Goal: Task Accomplishment & Management: Manage account settings

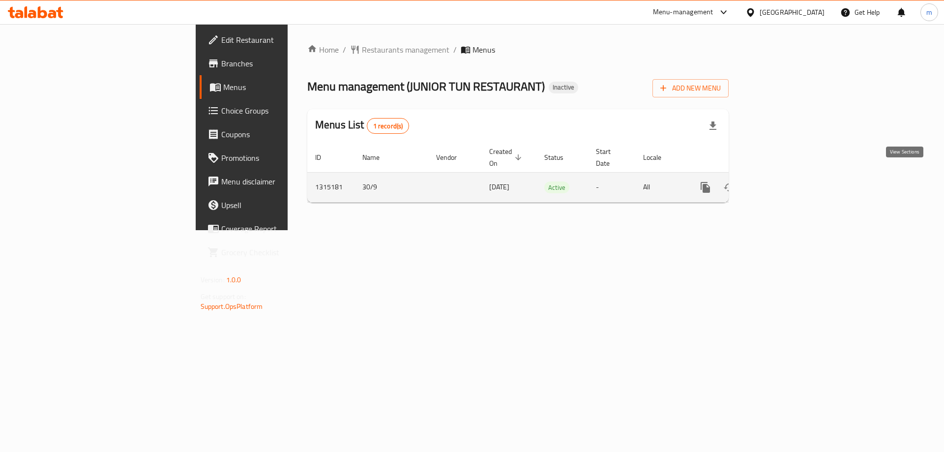
click at [782, 181] on icon "enhanced table" at bounding box center [776, 187] width 12 height 12
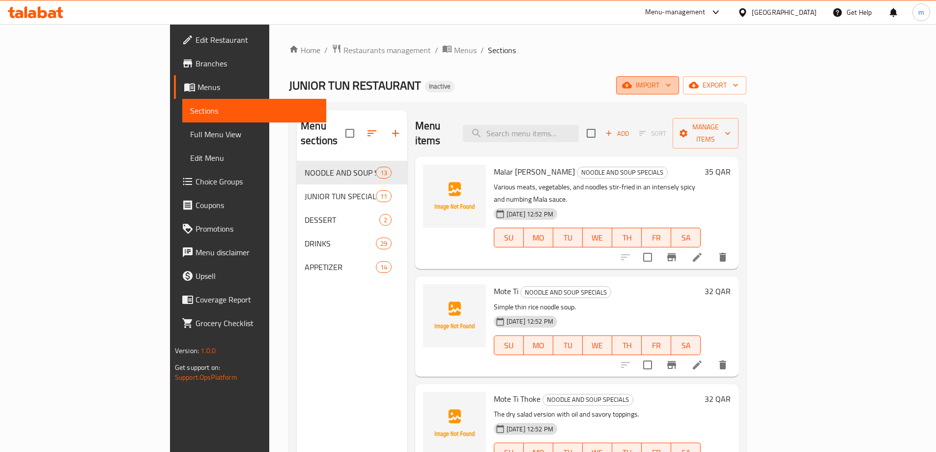
click at [673, 84] on icon "button" at bounding box center [669, 85] width 10 height 10
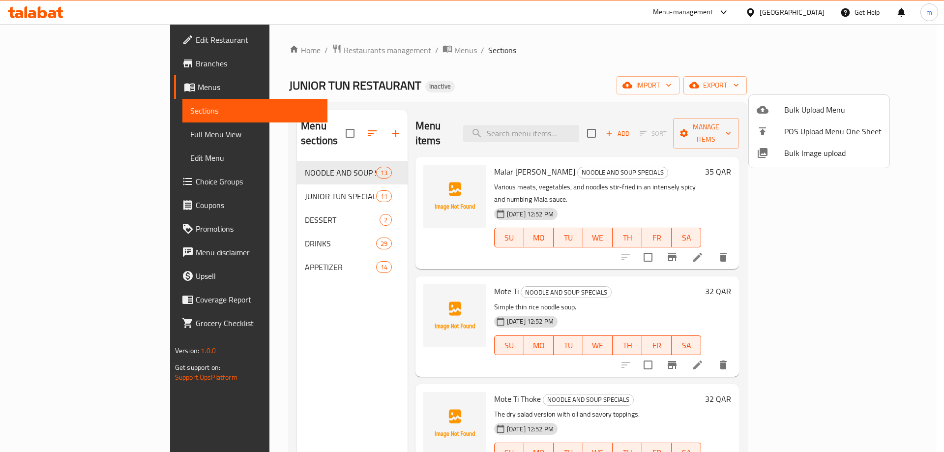
click at [822, 107] on span "Bulk Upload Menu" at bounding box center [832, 110] width 97 height 12
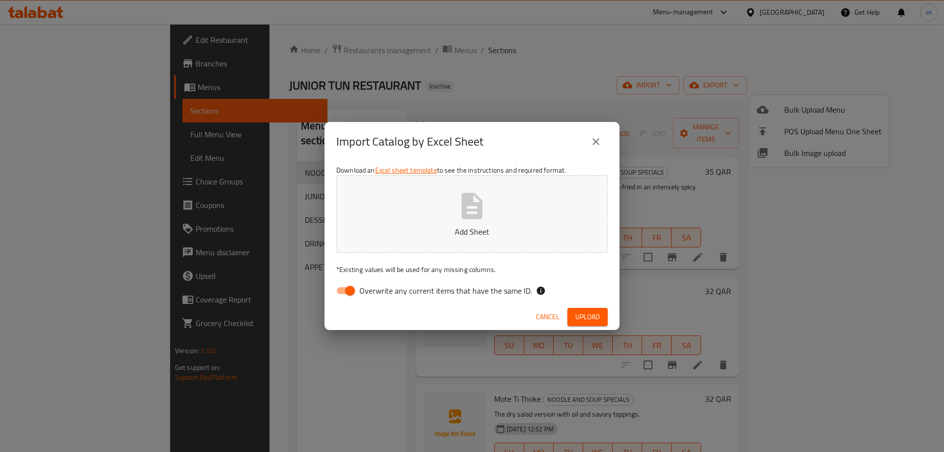
click at [370, 289] on span "Overwrite any current items that have the same ID." at bounding box center [445, 291] width 173 height 12
click at [370, 289] on input "Overwrite any current items that have the same ID." at bounding box center [350, 290] width 56 height 19
checkbox input "false"
drag, startPoint x: 584, startPoint y: 314, endPoint x: 577, endPoint y: 310, distance: 7.9
click at [584, 314] on span "Upload" at bounding box center [587, 317] width 25 height 12
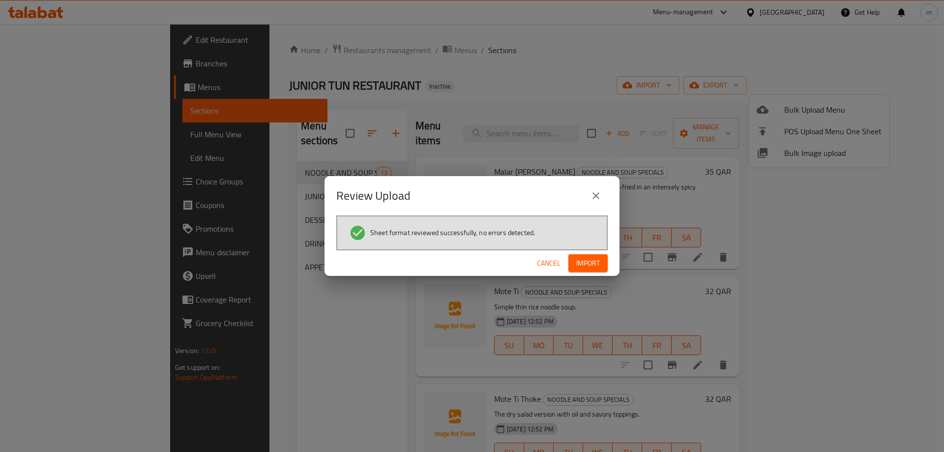
click at [582, 265] on span "Import" at bounding box center [588, 263] width 24 height 12
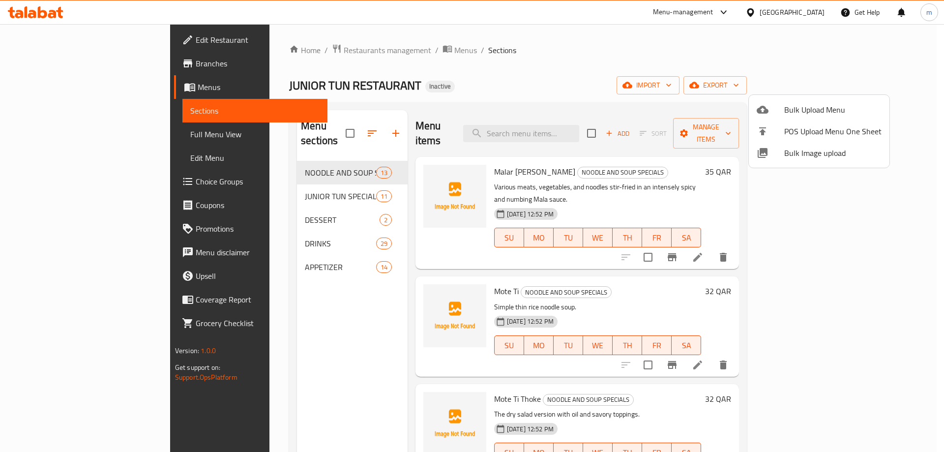
click at [49, 113] on div at bounding box center [472, 226] width 944 height 452
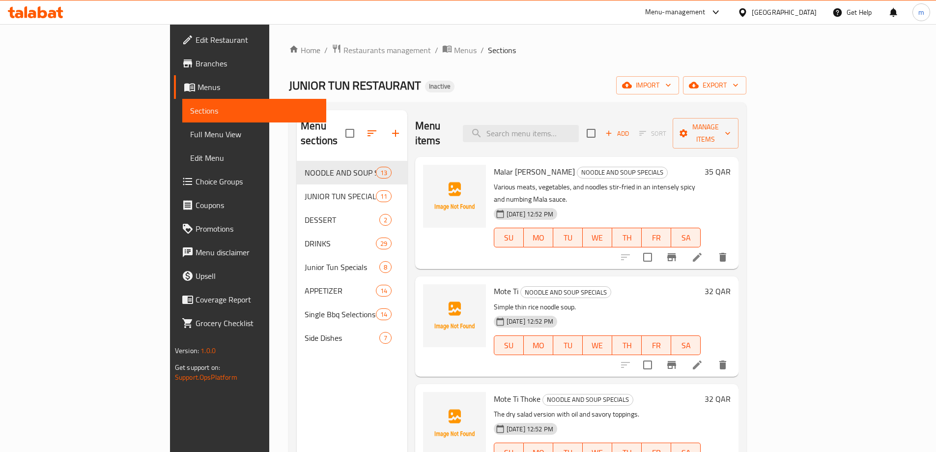
click at [190, 131] on span "Full Menu View" at bounding box center [254, 134] width 128 height 12
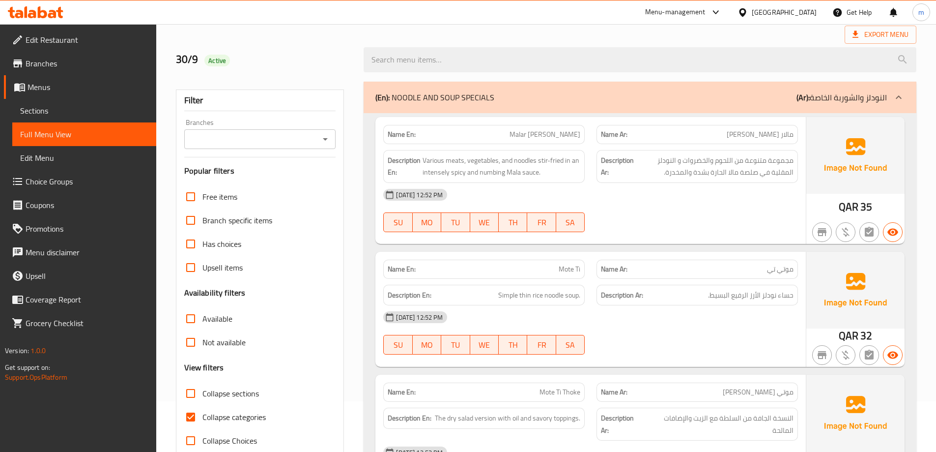
scroll to position [98, 0]
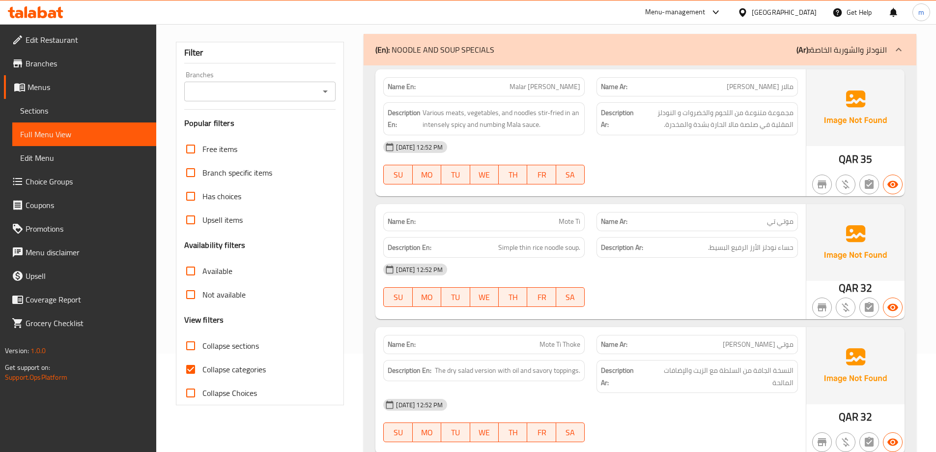
click at [210, 372] on span "Collapse categories" at bounding box center [234, 369] width 63 height 12
click at [203, 372] on input "Collapse categories" at bounding box center [191, 369] width 24 height 24
checkbox input "false"
click at [191, 350] on input "Collapse sections" at bounding box center [191, 346] width 24 height 24
checkbox input "true"
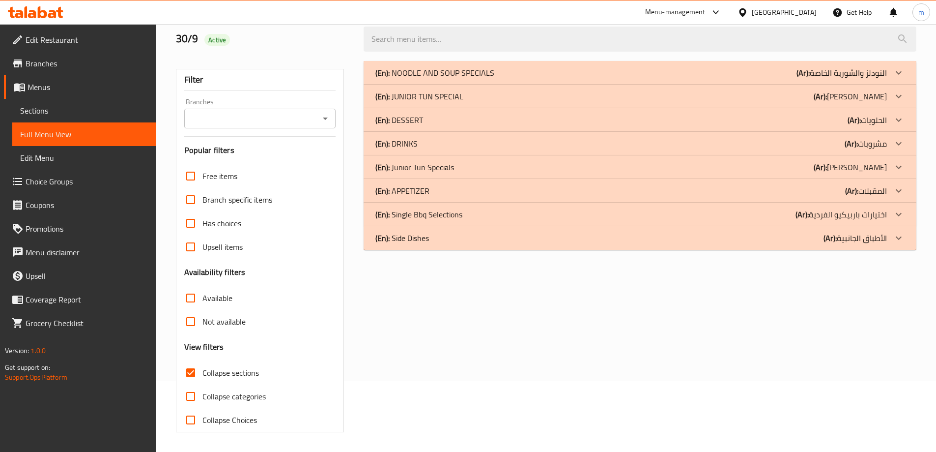
scroll to position [71, 0]
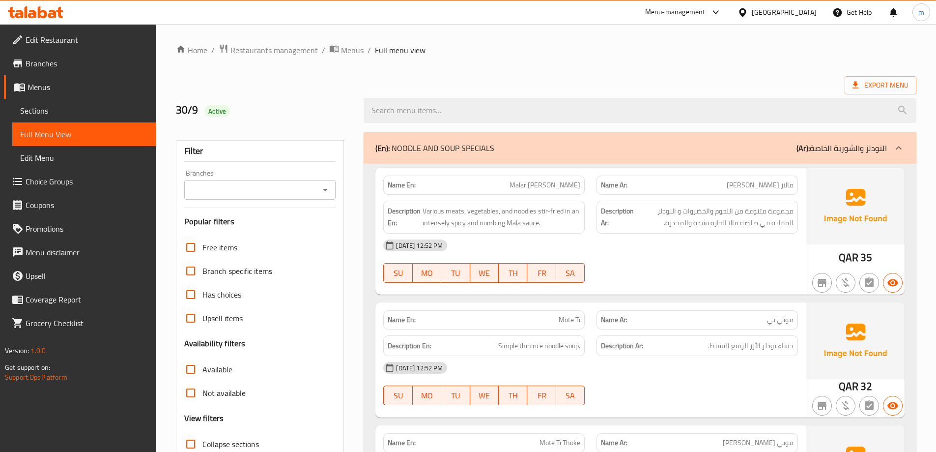
click at [60, 111] on span "Sections" at bounding box center [84, 111] width 128 height 12
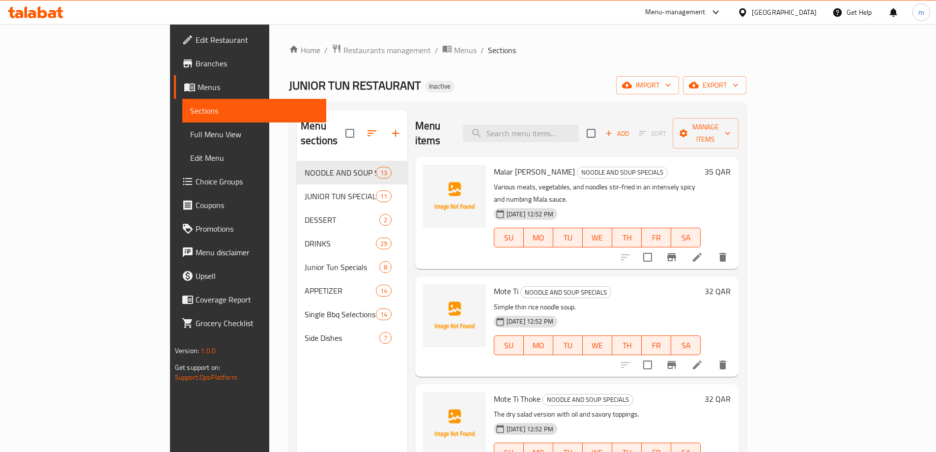
click at [190, 106] on span "Sections" at bounding box center [254, 111] width 128 height 12
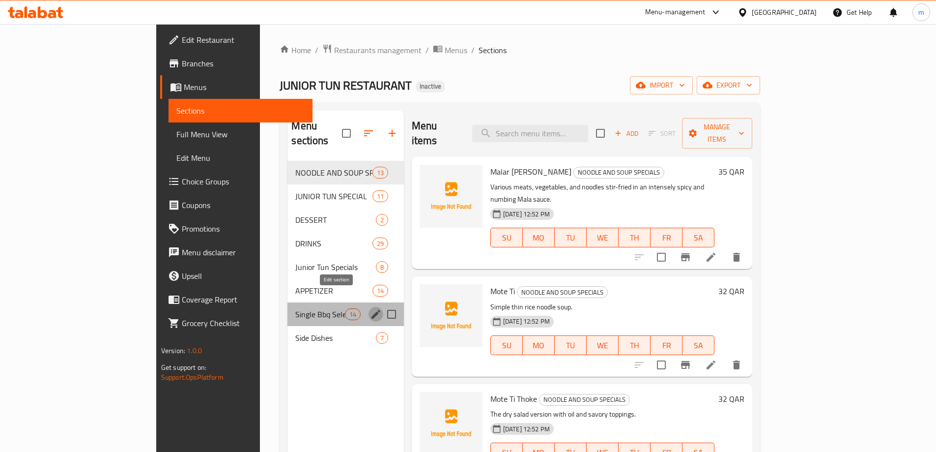
click at [370, 308] on icon "edit" at bounding box center [376, 314] width 12 height 12
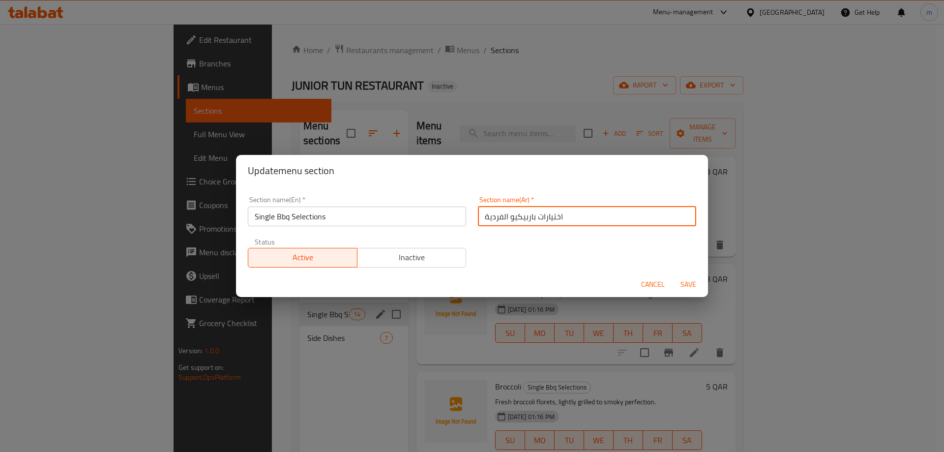
drag, startPoint x: 499, startPoint y: 215, endPoint x: 476, endPoint y: 213, distance: 22.7
click at [478, 213] on input "اختيارات باربيكيو الفردية" at bounding box center [587, 216] width 218 height 20
click at [500, 219] on input "اختيارات باربيكيو السنجل" at bounding box center [587, 216] width 218 height 20
type input "اختيارات باربيكيو السنجل"
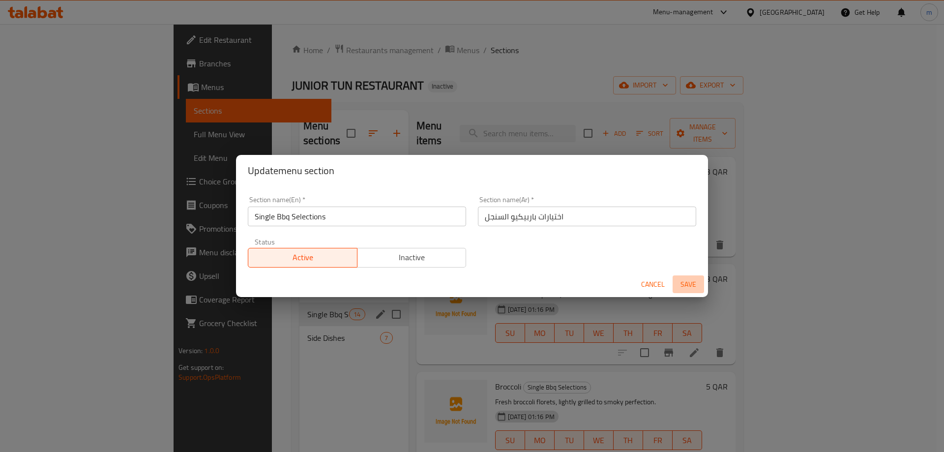
click at [687, 282] on span "Save" at bounding box center [688, 284] width 24 height 12
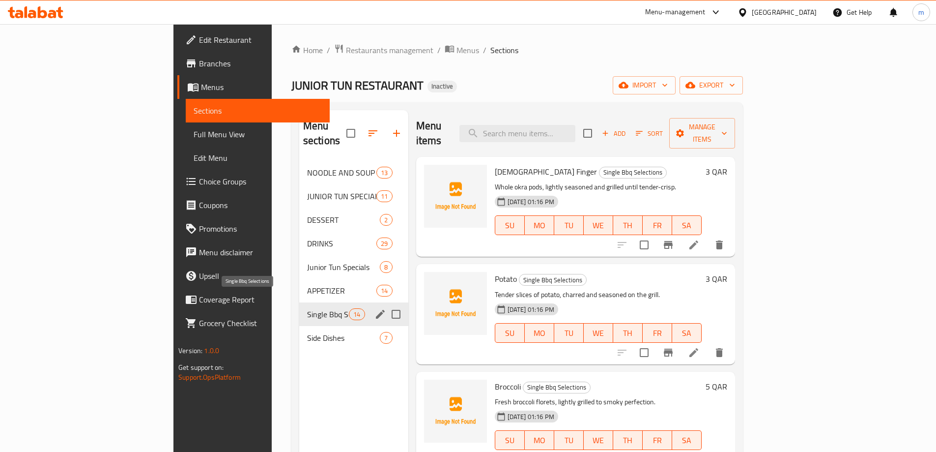
click at [307, 308] on span "Single Bbq Selections" at bounding box center [328, 314] width 42 height 12
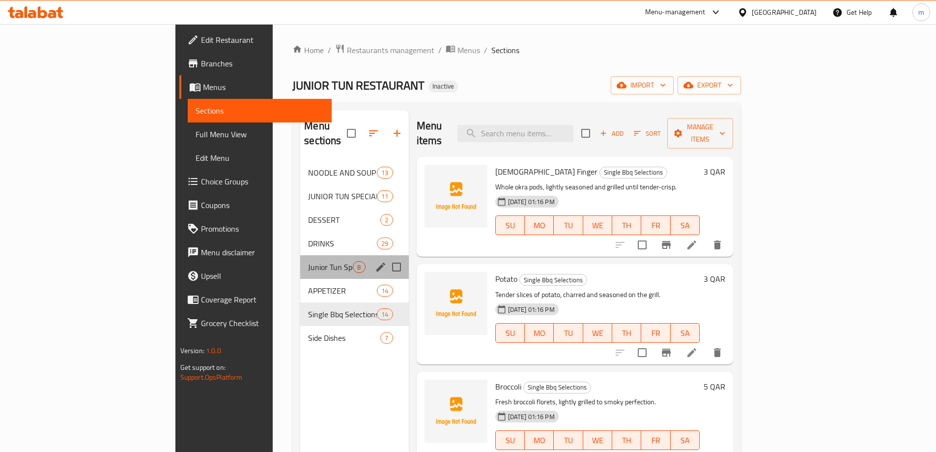
drag, startPoint x: 236, startPoint y: 260, endPoint x: 250, endPoint y: 250, distance: 16.6
click at [300, 259] on div "Junior Tun Specials 8" at bounding box center [354, 267] width 108 height 24
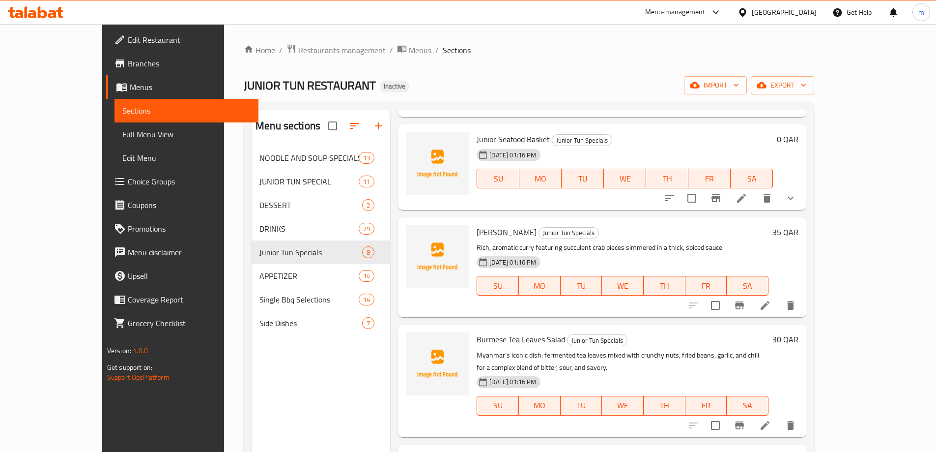
scroll to position [344, 0]
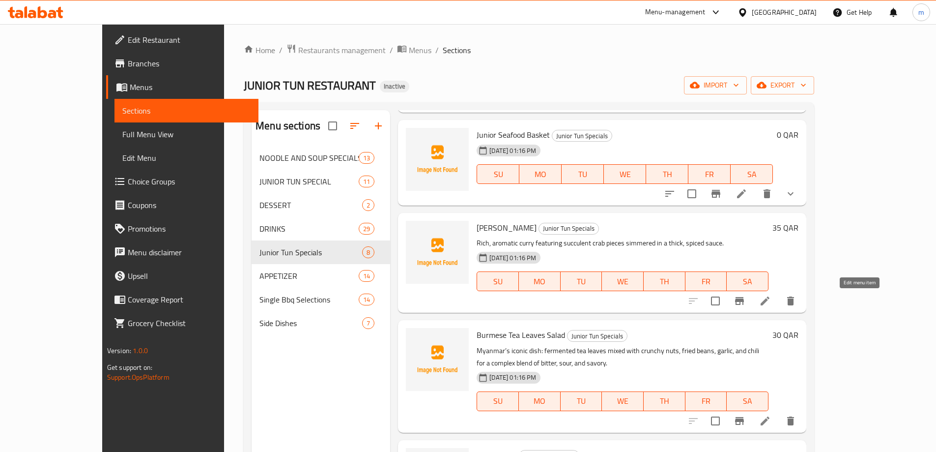
click at [770, 302] on icon at bounding box center [765, 300] width 9 height 9
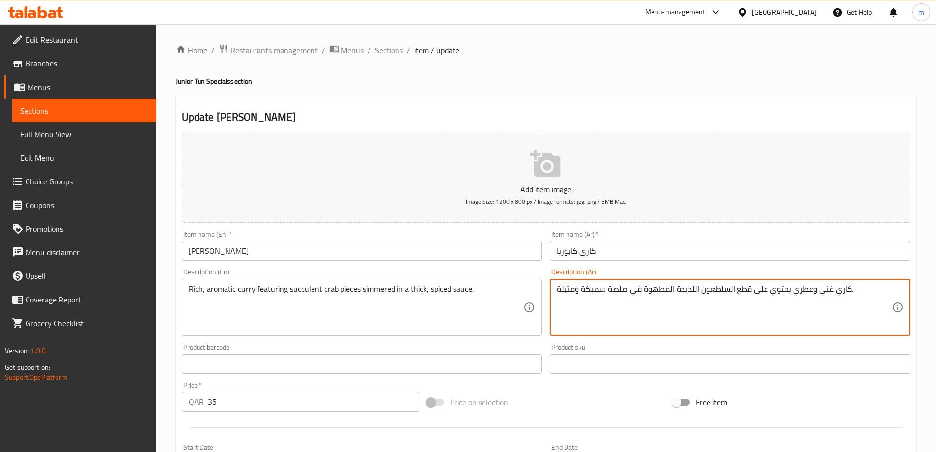
drag, startPoint x: 700, startPoint y: 291, endPoint x: 729, endPoint y: 292, distance: 28.5
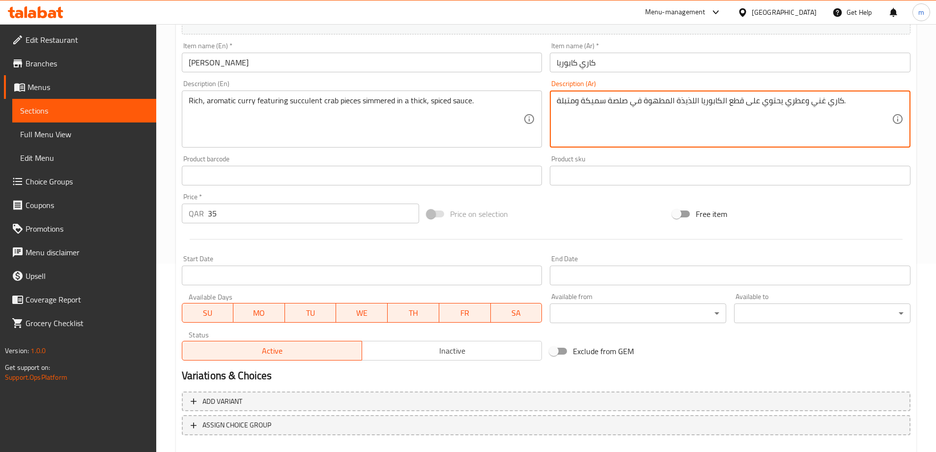
scroll to position [243, 0]
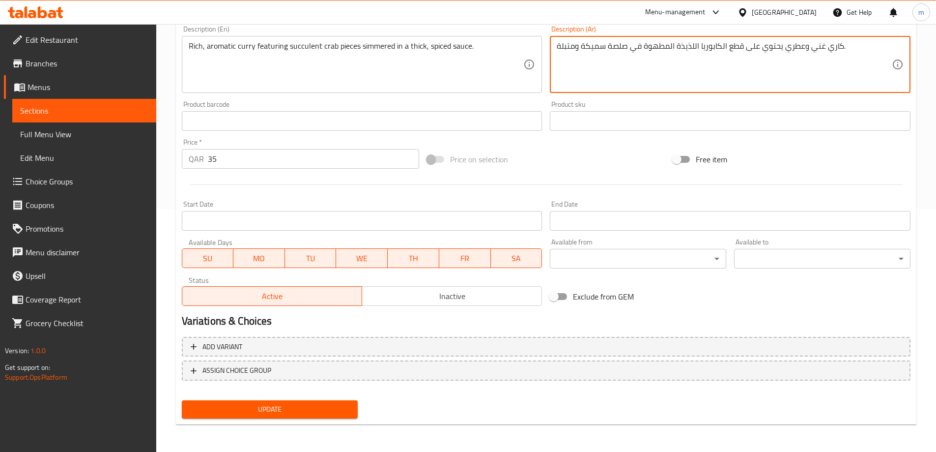
type textarea "كاري غني وعطري يحتوي على قطع الكابوريا اللذيذة المطهوة في صلصة سميكة ومتبلة."
click at [282, 414] on span "Update" at bounding box center [270, 409] width 161 height 12
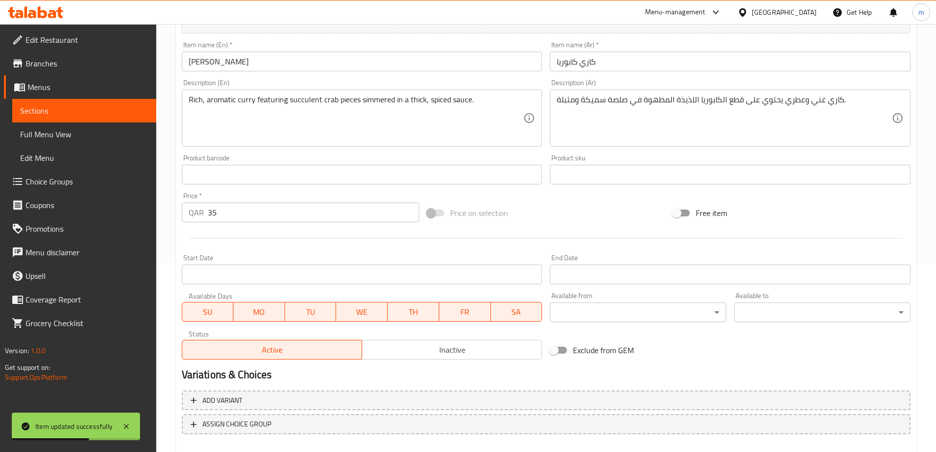
scroll to position [0, 0]
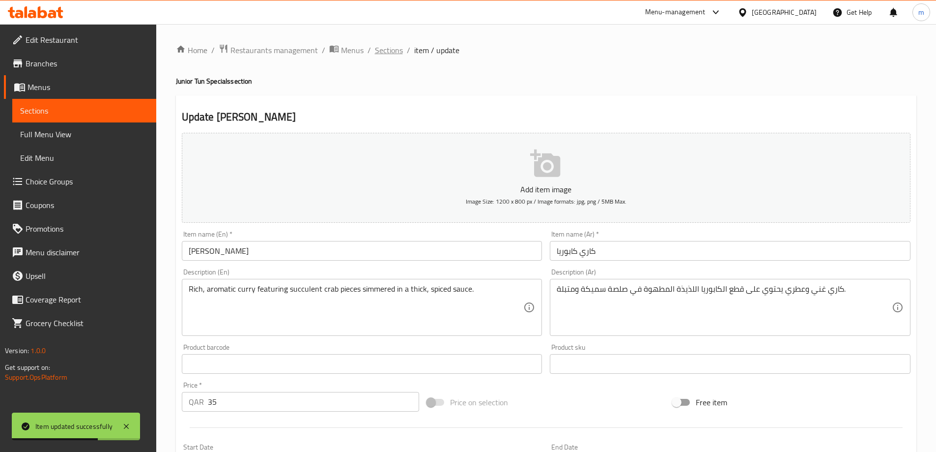
click at [388, 46] on span "Sections" at bounding box center [389, 50] width 28 height 12
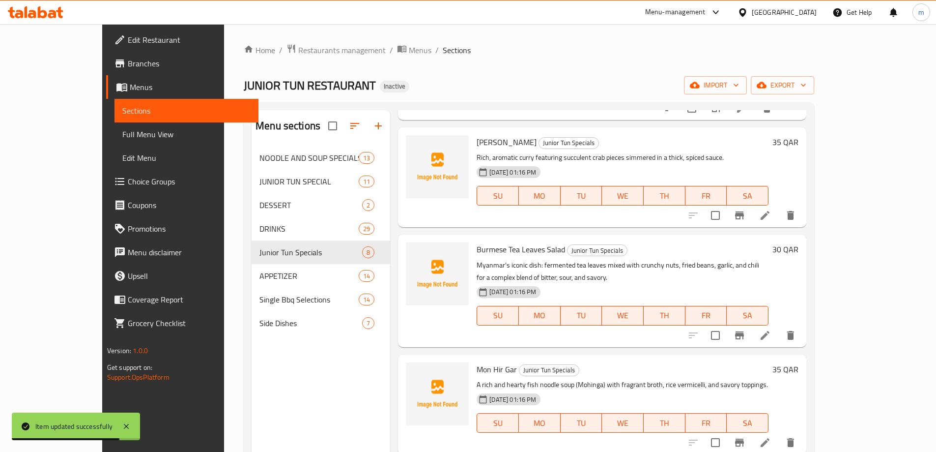
scroll to position [49, 0]
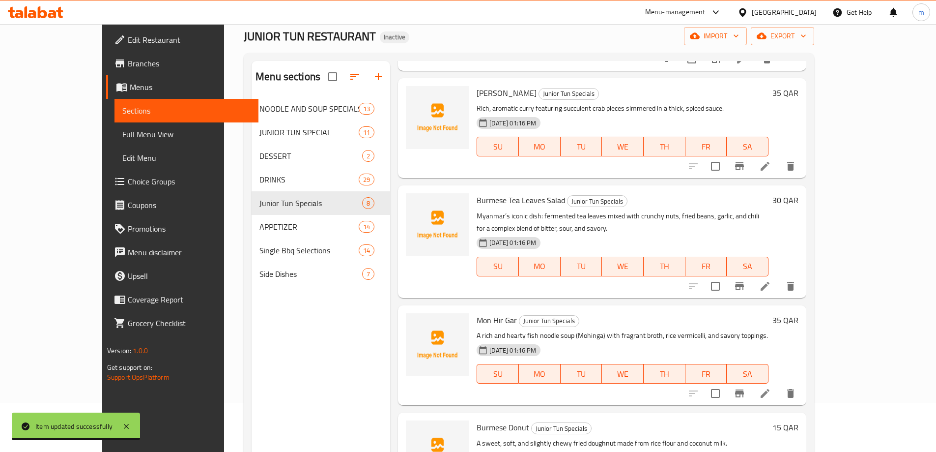
click at [771, 280] on icon at bounding box center [766, 286] width 12 height 12
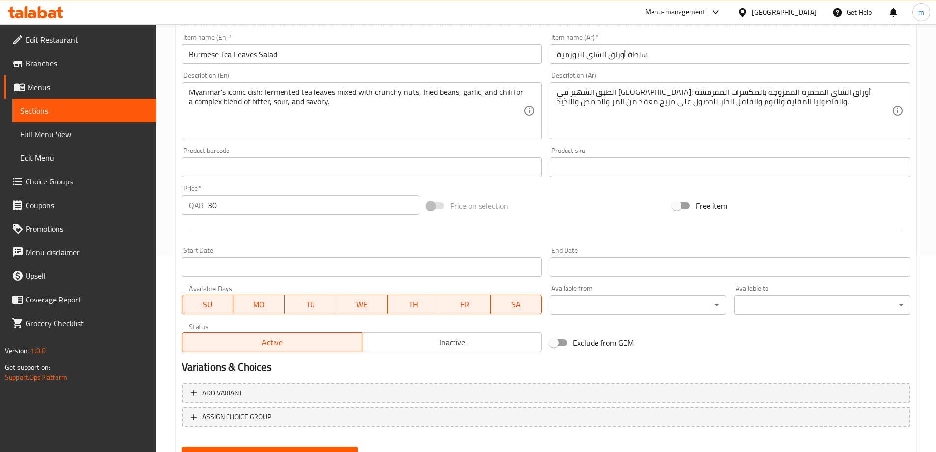
scroll to position [147, 0]
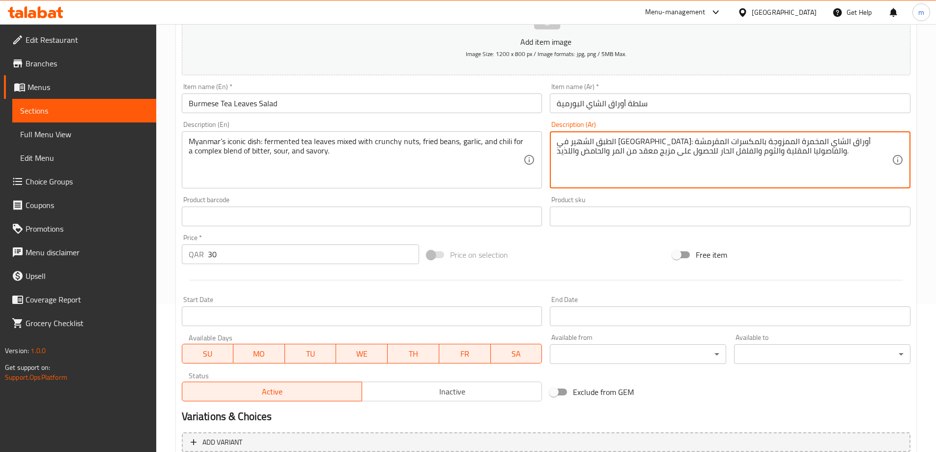
drag, startPoint x: 638, startPoint y: 153, endPoint x: 655, endPoint y: 154, distance: 17.2
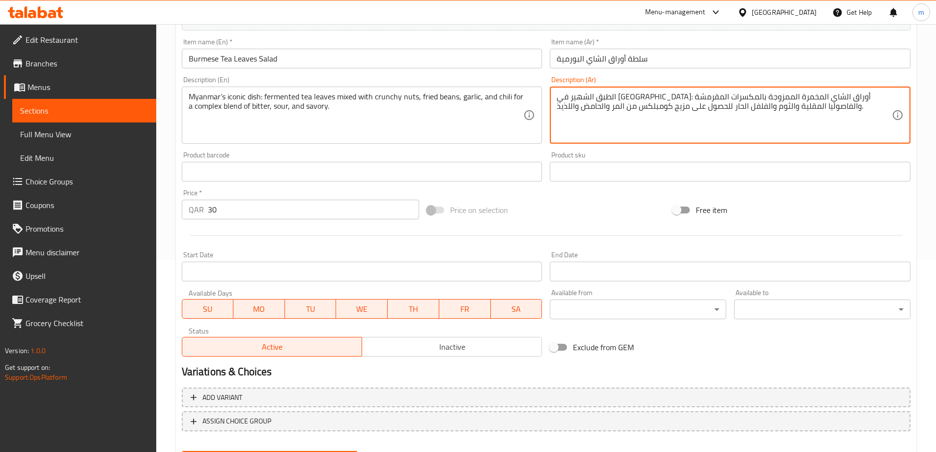
scroll to position [243, 0]
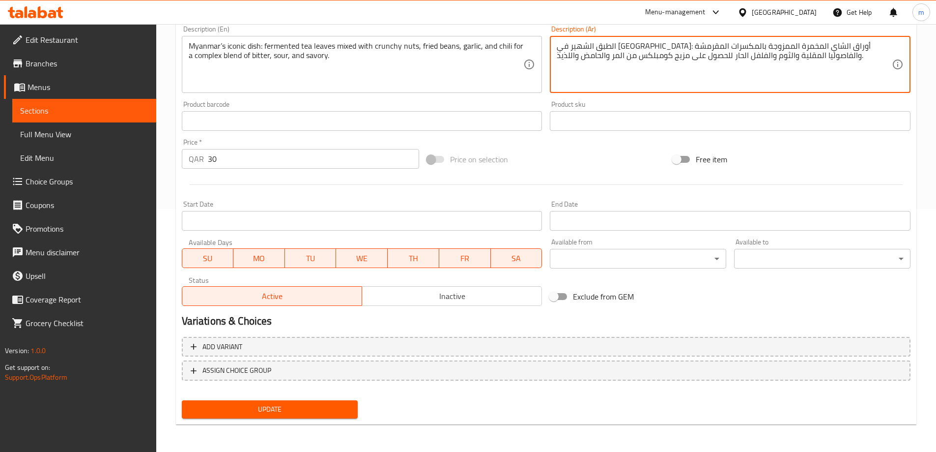
type textarea "الطبق الشهير في ميانمار: أوراق الشاي المخمرة الممزوجة بالمكسرات المقرمشة والفاص…"
click at [267, 409] on span "Update" at bounding box center [270, 409] width 161 height 12
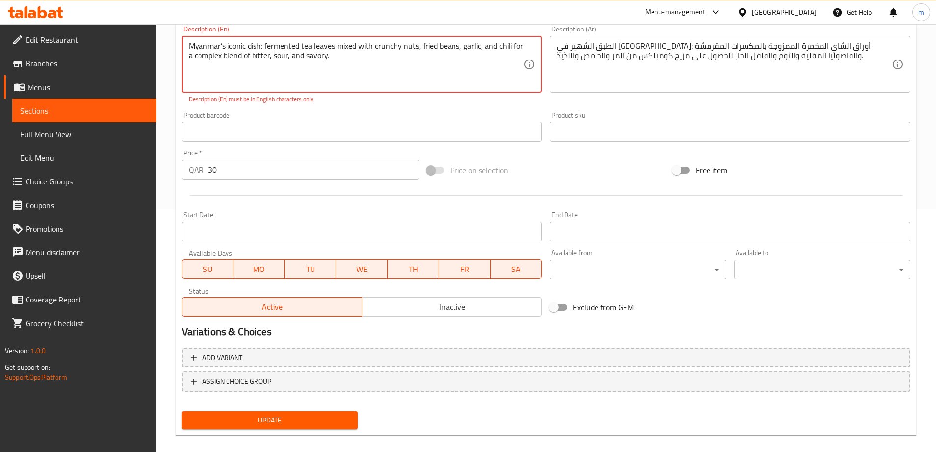
click at [290, 414] on button "Update" at bounding box center [270, 420] width 176 height 18
click at [297, 420] on span "Update" at bounding box center [270, 420] width 161 height 12
click at [298, 420] on span "Update" at bounding box center [270, 420] width 161 height 12
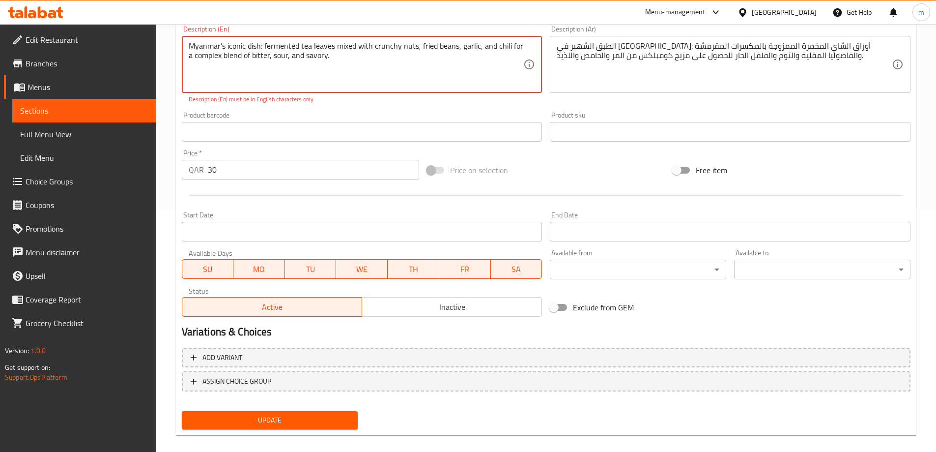
click at [280, 412] on button "Update" at bounding box center [270, 420] width 176 height 18
click at [281, 412] on button "Update" at bounding box center [270, 420] width 176 height 18
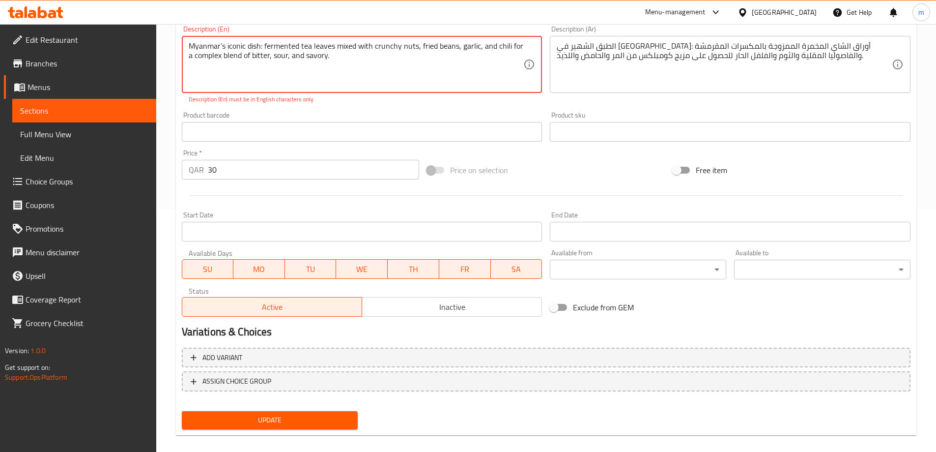
click at [281, 412] on button "Update" at bounding box center [270, 420] width 176 height 18
click at [283, 411] on button "Update" at bounding box center [270, 420] width 176 height 18
click at [220, 43] on textarea "Myanmar’s iconic dish: fermented tea leaves mixed with crunchy nuts, fried bean…" at bounding box center [356, 64] width 335 height 47
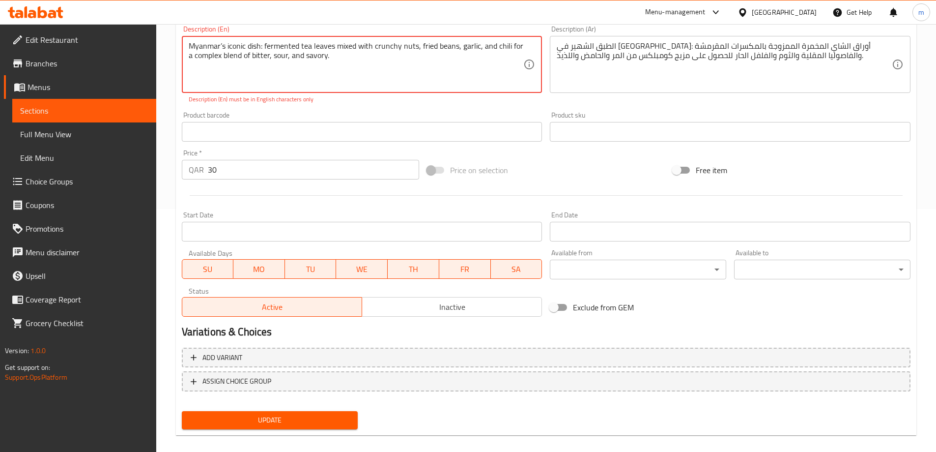
click at [222, 46] on textarea "Myanmar’s iconic dish: fermented tea leaves mixed with crunchy nuts, fried bean…" at bounding box center [356, 64] width 335 height 47
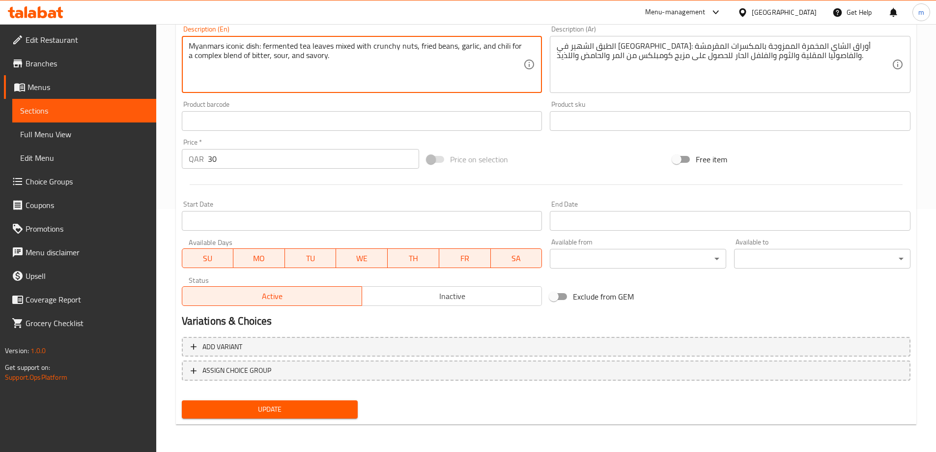
click at [248, 405] on span "Update" at bounding box center [270, 409] width 161 height 12
type textarea "Myanmar's iconic dish: fermented tea leaves mixed with crunchy nuts, fried bean…"
click at [250, 410] on span "Update" at bounding box center [270, 409] width 161 height 12
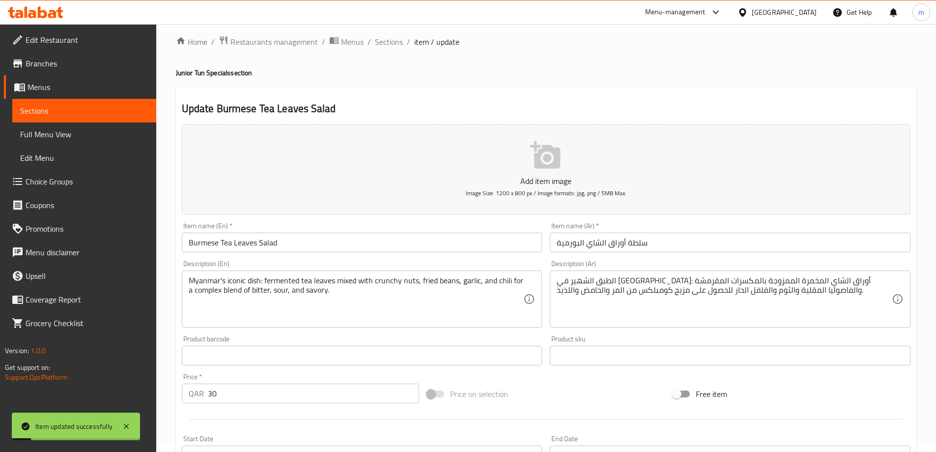
scroll to position [0, 0]
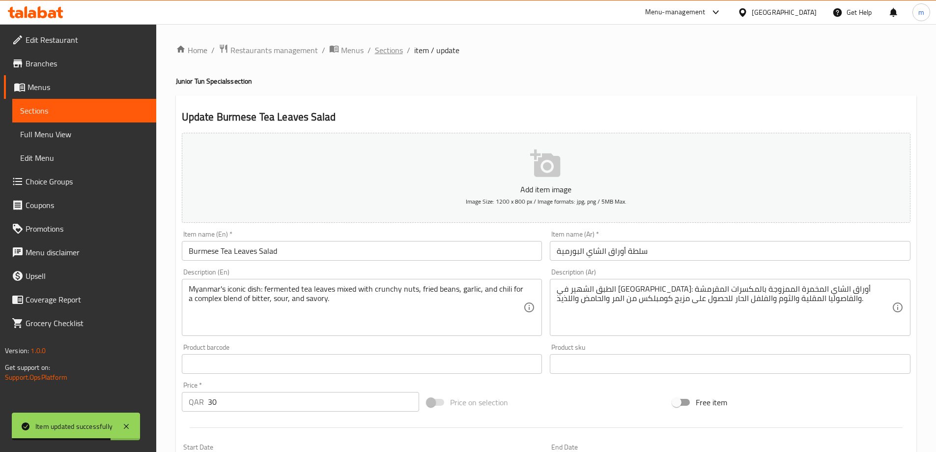
click at [392, 47] on span "Sections" at bounding box center [389, 50] width 28 height 12
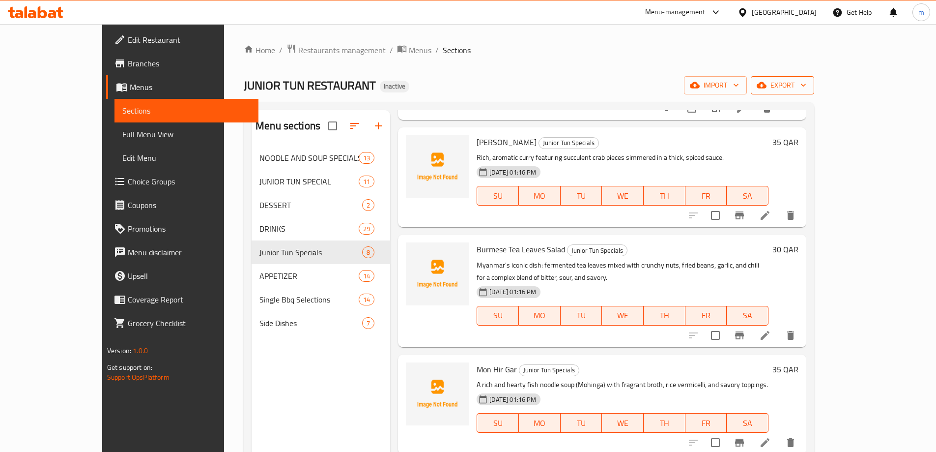
click at [807, 87] on span "export" at bounding box center [783, 85] width 48 height 12
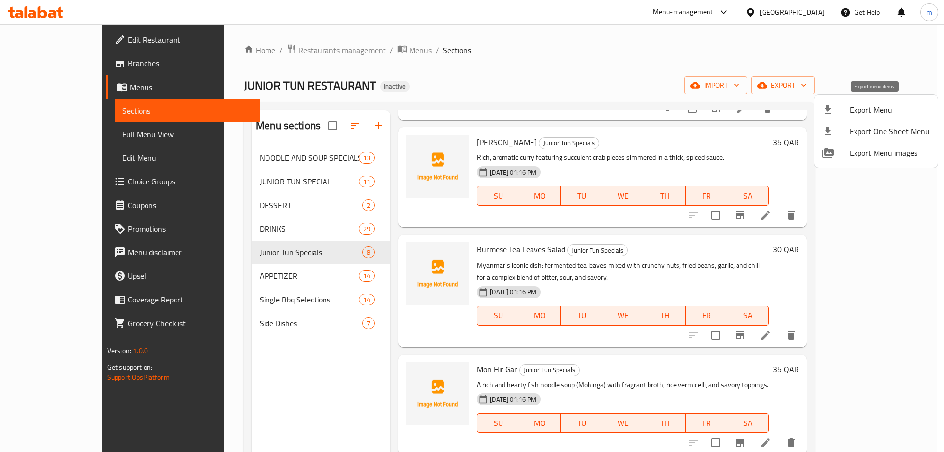
click at [884, 112] on span "Export Menu" at bounding box center [889, 110] width 80 height 12
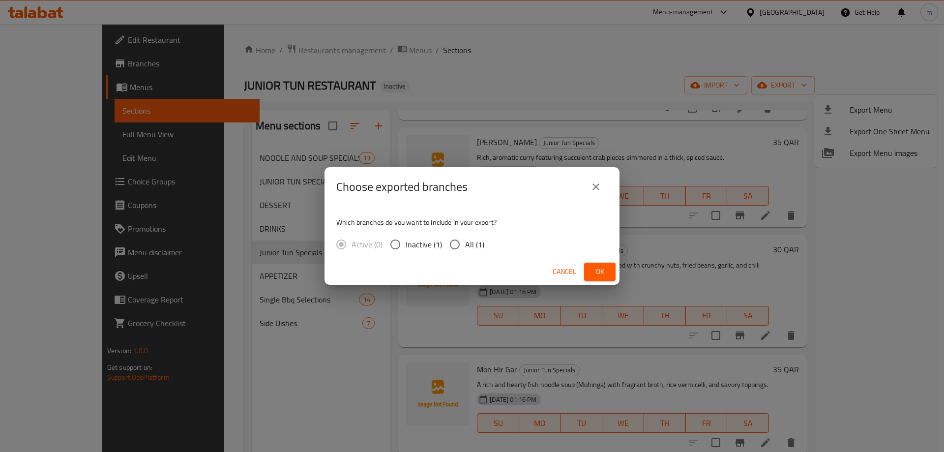
drag, startPoint x: 465, startPoint y: 250, endPoint x: 504, endPoint y: 246, distance: 39.0
click at [463, 250] on label "All (1)" at bounding box center [464, 244] width 40 height 21
click at [463, 250] on input "All (1)" at bounding box center [454, 244] width 21 height 21
radio input "true"
click at [596, 271] on span "Ok" at bounding box center [600, 271] width 16 height 12
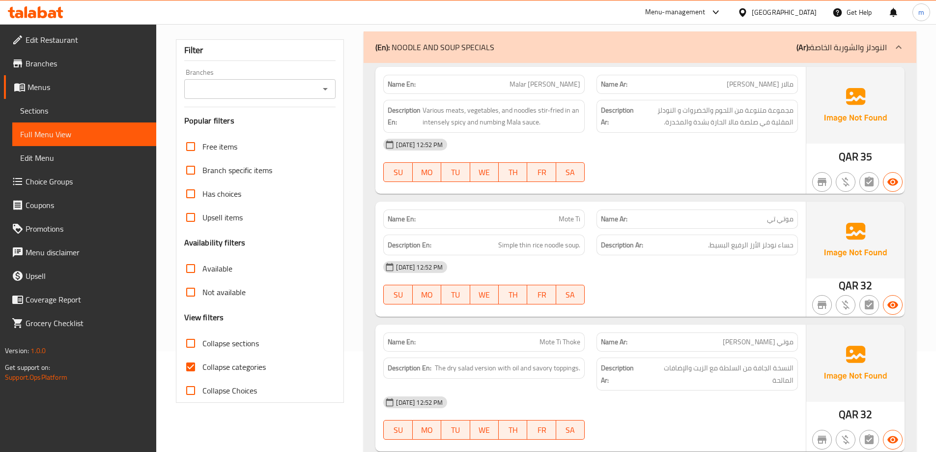
scroll to position [98, 0]
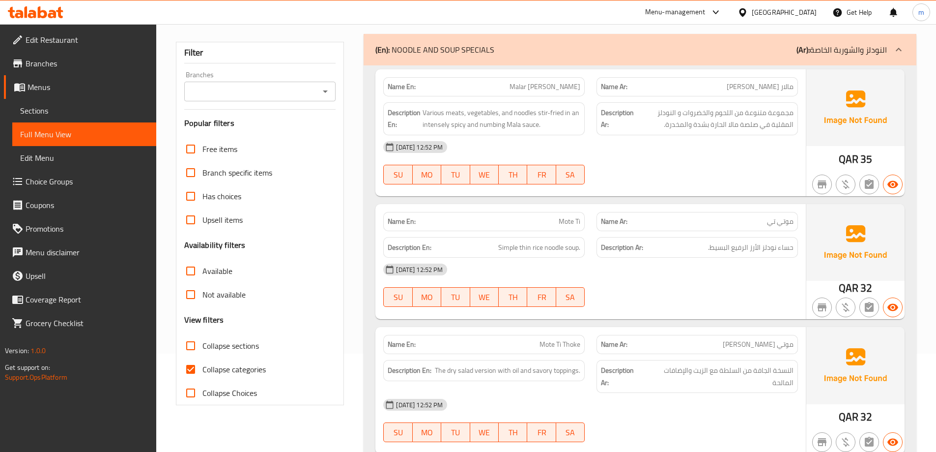
drag, startPoint x: 197, startPoint y: 342, endPoint x: 175, endPoint y: 374, distance: 39.0
click at [197, 342] on input "Collapse sections" at bounding box center [191, 346] width 24 height 24
checkbox input "true"
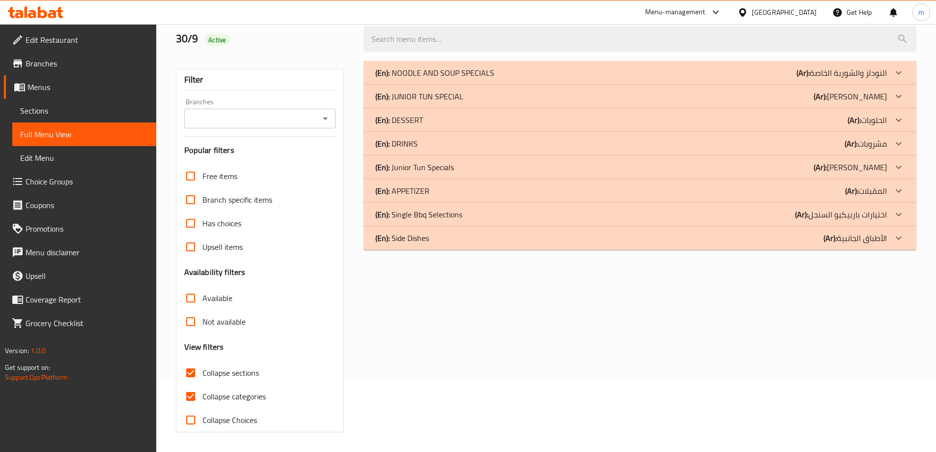
click at [198, 372] on div "Free items Branch specific items Has choices Upsell items Availability filters …" at bounding box center [260, 297] width 152 height 267
click at [190, 394] on input "Collapse categories" at bounding box center [191, 396] width 24 height 24
checkbox input "false"
click at [479, 238] on div "(En): Side Dishes (Ar): الأطباق الجانبية" at bounding box center [632, 238] width 512 height 12
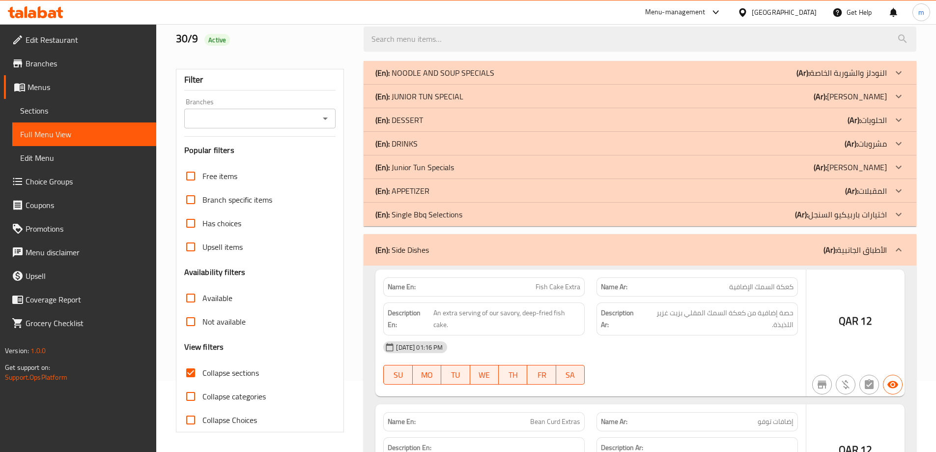
click at [487, 218] on div "(En): Single Bbq Selections (Ar): اختيارات باربيكيو السنجل" at bounding box center [632, 214] width 512 height 12
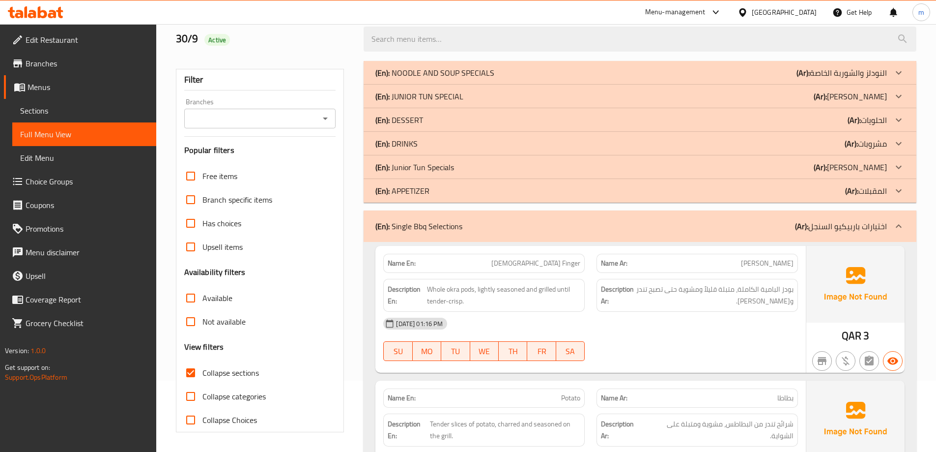
click at [491, 166] on div "(En): Junior Tun Specials (Ar): [PERSON_NAME]" at bounding box center [632, 167] width 512 height 12
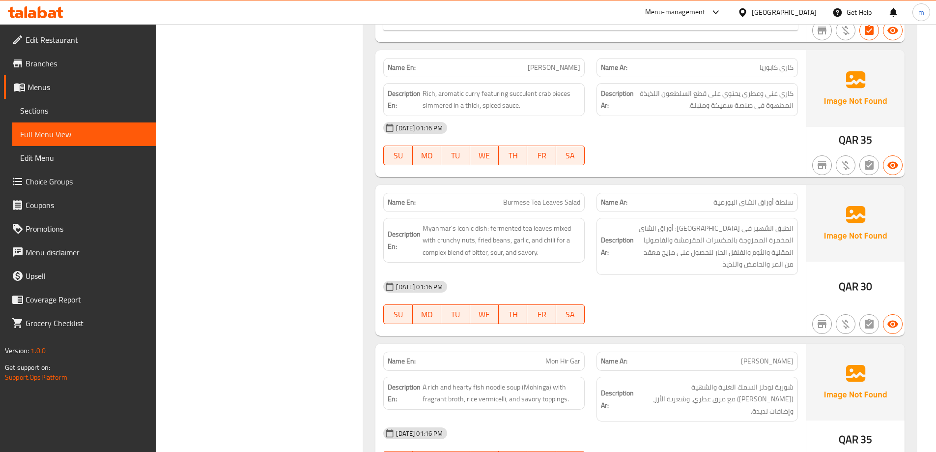
scroll to position [1104, 0]
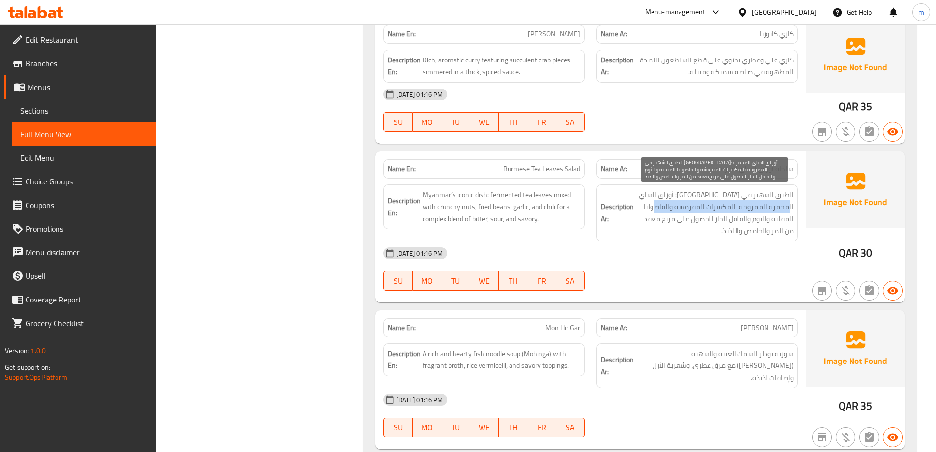
drag, startPoint x: 781, startPoint y: 209, endPoint x: 656, endPoint y: 210, distance: 124.9
click at [656, 210] on span "الطبق الشهير في [GEOGRAPHIC_DATA]: أوراق الشاي المخمرة الممزوجة بالمكسرات المقر…" at bounding box center [715, 213] width 158 height 48
drag, startPoint x: 742, startPoint y: 220, endPoint x: 722, endPoint y: 222, distance: 19.8
click at [724, 222] on span "الطبق الشهير في [GEOGRAPHIC_DATA]: أوراق الشاي المخمرة الممزوجة بالمكسرات المقر…" at bounding box center [715, 213] width 158 height 48
drag, startPoint x: 688, startPoint y: 220, endPoint x: 669, endPoint y: 221, distance: 18.7
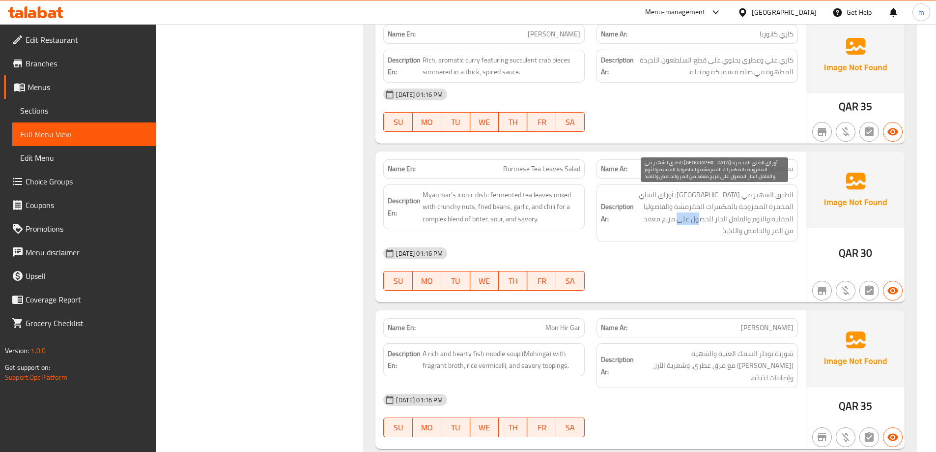
click at [669, 221] on span "الطبق الشهير في [GEOGRAPHIC_DATA]: أوراق الشاي المخمرة الممزوجة بالمكسرات المقر…" at bounding box center [715, 213] width 158 height 48
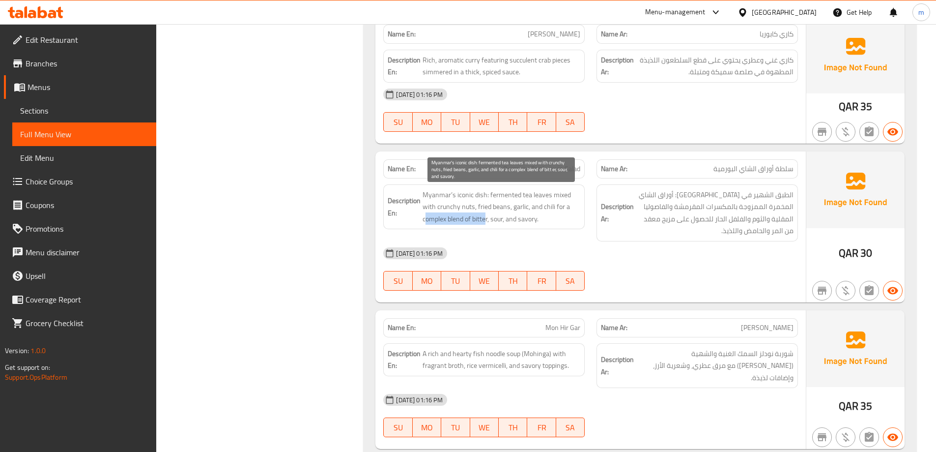
drag, startPoint x: 425, startPoint y: 219, endPoint x: 488, endPoint y: 223, distance: 63.0
click at [488, 223] on span "Myanmar’s iconic dish: fermented tea leaves mixed with crunchy nuts, fried bean…" at bounding box center [502, 207] width 158 height 36
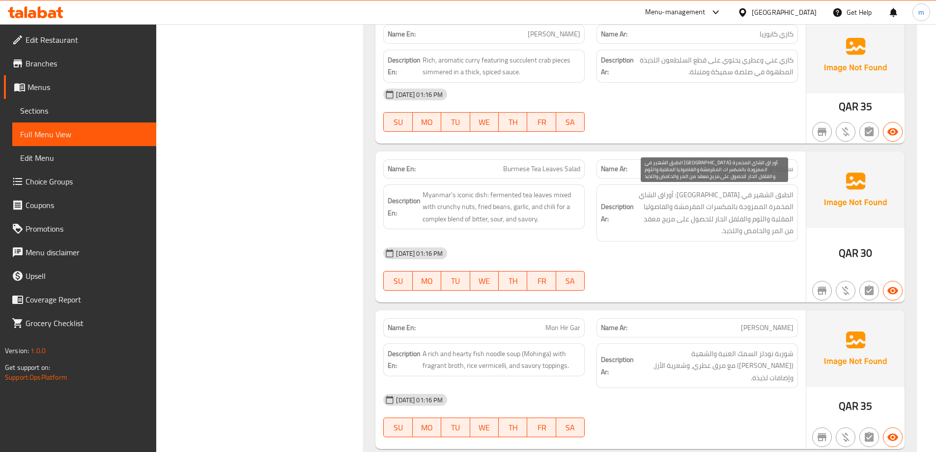
click at [668, 219] on span "الطبق الشهير في [GEOGRAPHIC_DATA]: أوراق الشاي المخمرة الممزوجة بالمكسرات المقر…" at bounding box center [715, 213] width 158 height 48
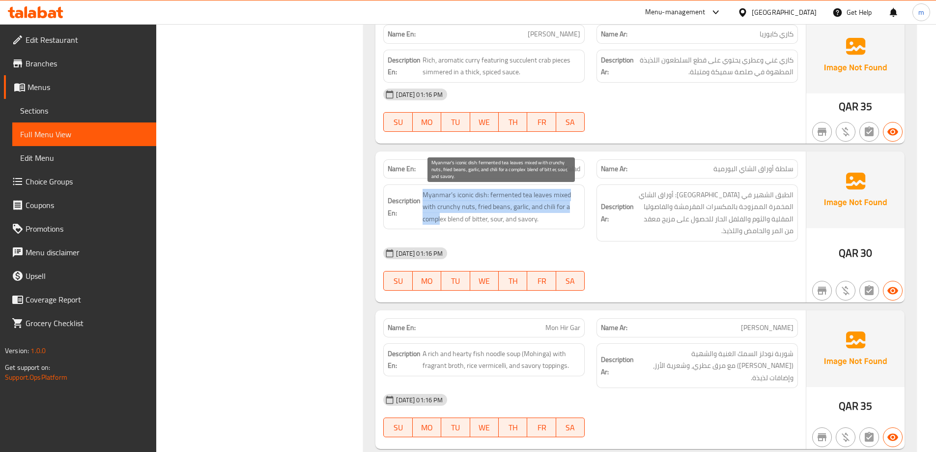
drag, startPoint x: 421, startPoint y: 216, endPoint x: 440, endPoint y: 218, distance: 19.3
click at [440, 218] on h6 "Description En: Myanmar’s iconic dish: fermented tea leaves mixed with crunchy …" at bounding box center [484, 207] width 193 height 36
click at [446, 230] on div "Description En: Myanmar’s iconic dish: fermented tea leaves mixed with crunchy …" at bounding box center [484, 212] width 213 height 69
drag, startPoint x: 424, startPoint y: 219, endPoint x: 446, endPoint y: 224, distance: 22.8
click at [446, 224] on span "Myanmar’s iconic dish: fermented tea leaves mixed with crunchy nuts, fried bean…" at bounding box center [502, 207] width 158 height 36
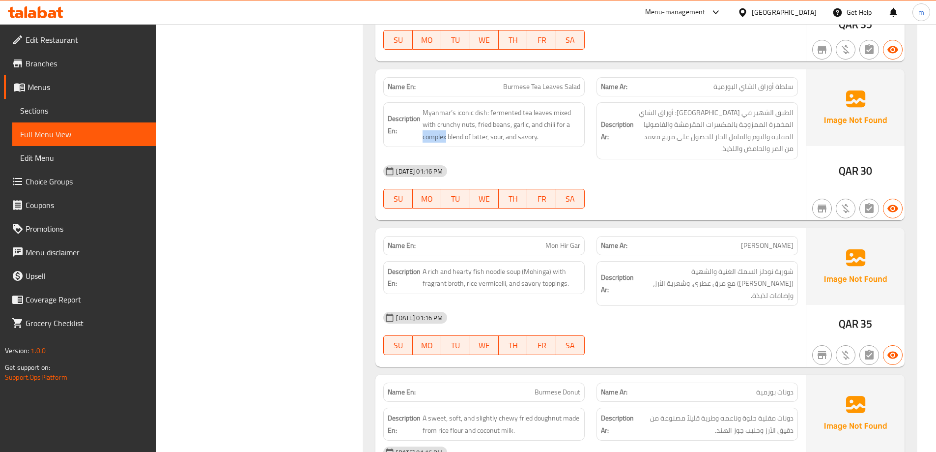
scroll to position [1202, 0]
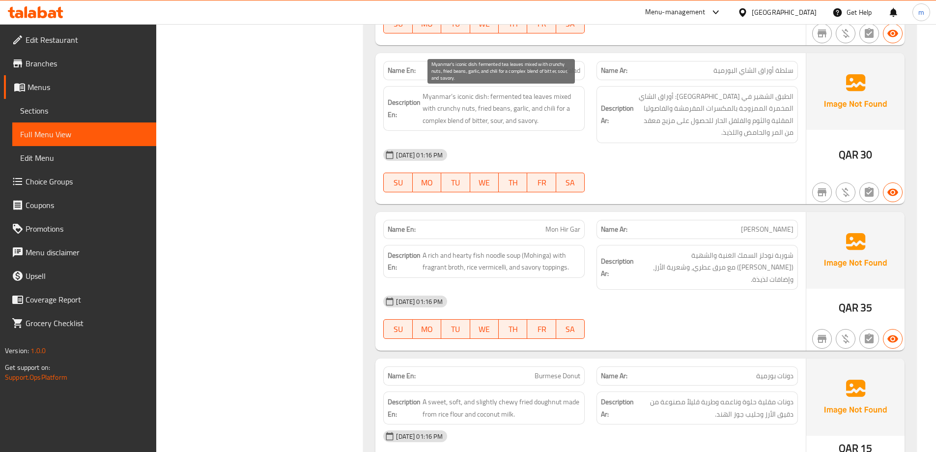
click at [473, 123] on span "Myanmar’s iconic dish: fermented tea leaves mixed with crunchy nuts, fried bean…" at bounding box center [502, 108] width 158 height 36
drag, startPoint x: 474, startPoint y: 123, endPoint x: 482, endPoint y: 123, distance: 7.9
click at [482, 123] on span "Myanmar’s iconic dish: fermented tea leaves mixed with crunchy nuts, fried bean…" at bounding box center [502, 108] width 158 height 36
copy span "bitter"
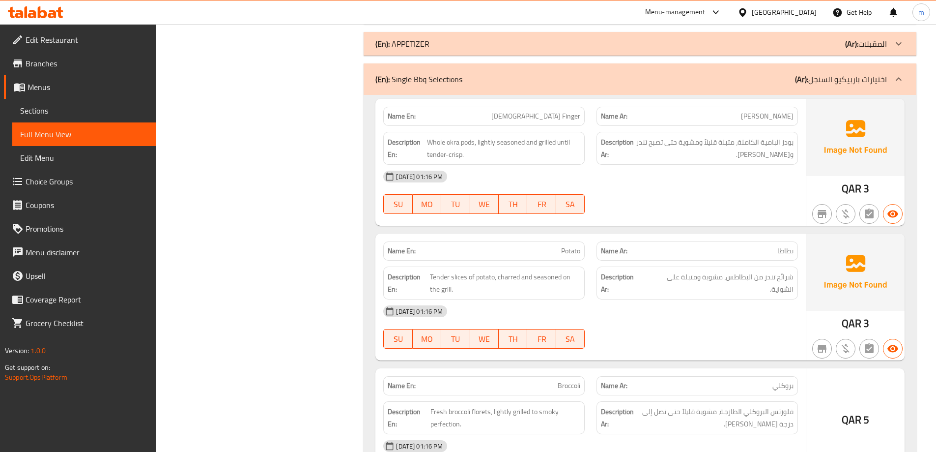
scroll to position [1792, 0]
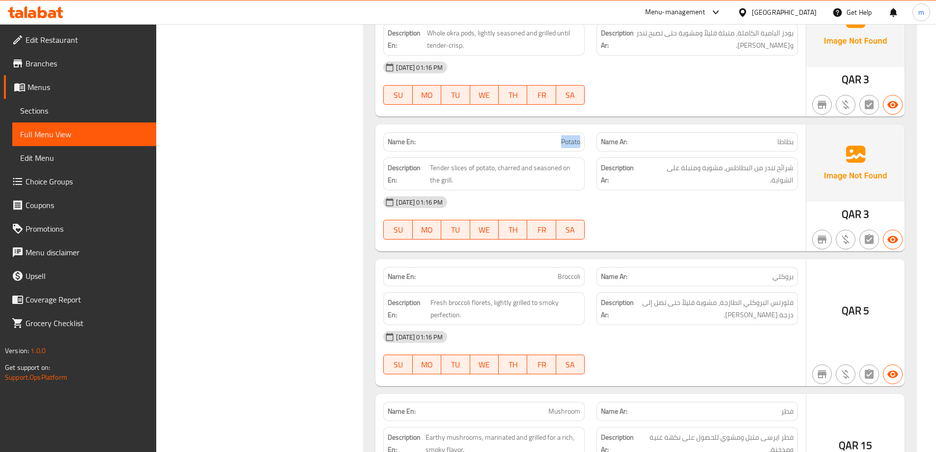
drag, startPoint x: 562, startPoint y: 128, endPoint x: 584, endPoint y: 135, distance: 22.7
click at [584, 134] on div "Name En: Potato" at bounding box center [484, 141] width 202 height 19
copy span "Potato"
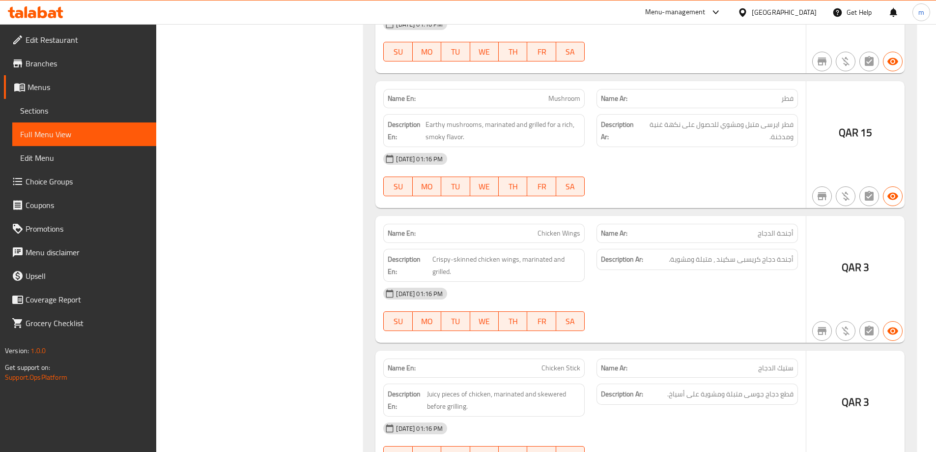
scroll to position [2136, 0]
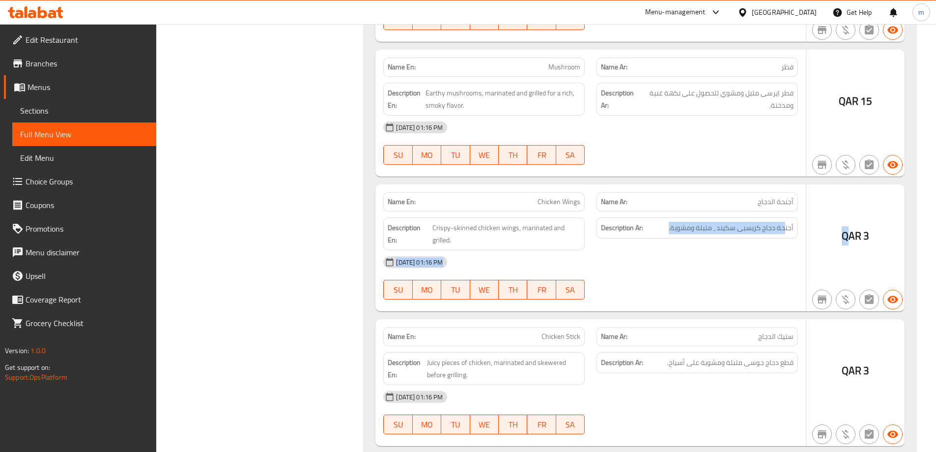
drag, startPoint x: 821, startPoint y: 199, endPoint x: 624, endPoint y: 196, distance: 197.2
click at [810, 204] on div "Name En: Chicken Wings Name Ar: أجنحة الدجاج Description En: Crispy-skinned chi…" at bounding box center [640, 247] width 529 height 127
click at [528, 197] on p "Name En: Chicken Wings" at bounding box center [484, 202] width 193 height 10
drag, startPoint x: 528, startPoint y: 185, endPoint x: 589, endPoint y: 192, distance: 60.8
click at [589, 192] on div "Name En: Chicken Wings" at bounding box center [484, 201] width 213 height 31
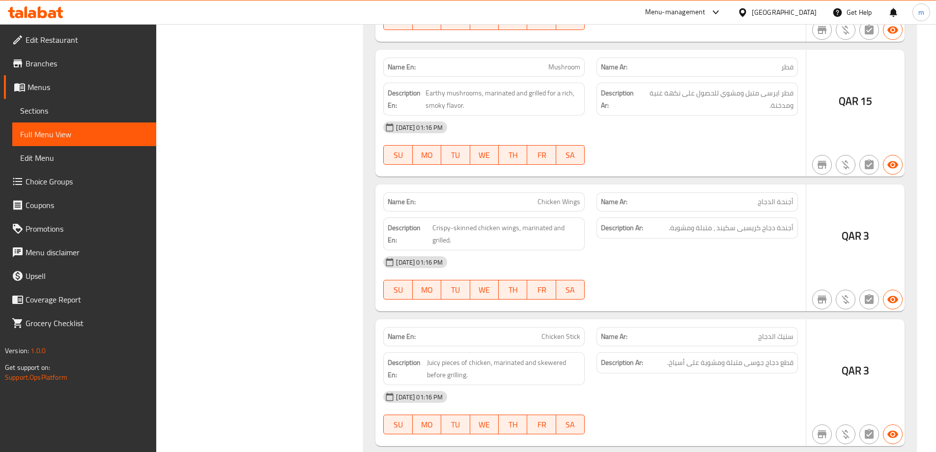
click at [541, 234] on span "Crispy-skinned chicken wings, marinated and grilled." at bounding box center [507, 234] width 148 height 24
drag, startPoint x: 542, startPoint y: 47, endPoint x: 588, endPoint y: 50, distance: 45.8
click at [588, 52] on div "Name En: Mushroom" at bounding box center [484, 67] width 213 height 31
copy span "Mushroom"
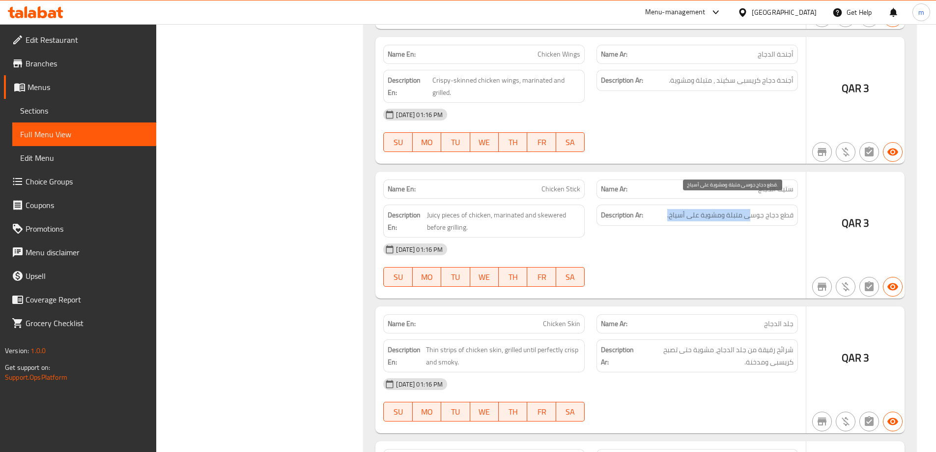
drag, startPoint x: 749, startPoint y: 204, endPoint x: 667, endPoint y: 202, distance: 81.6
click at [667, 209] on h6 "Description Ar: قطع دجاج جوسى متبلة ومشوية على أسياخ." at bounding box center [697, 215] width 193 height 12
click at [628, 210] on div "Description Ar: قطع دجاج جوسى متبلة ومشوية على أسياخ." at bounding box center [698, 215] width 202 height 21
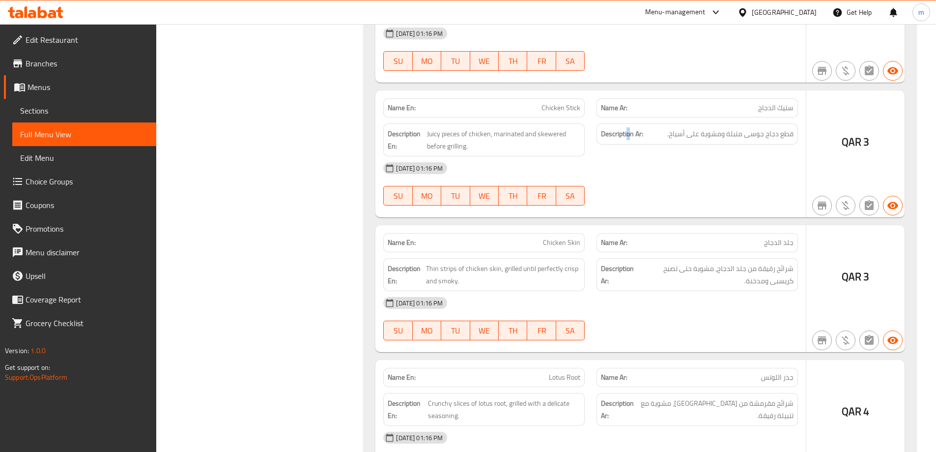
scroll to position [2382, 0]
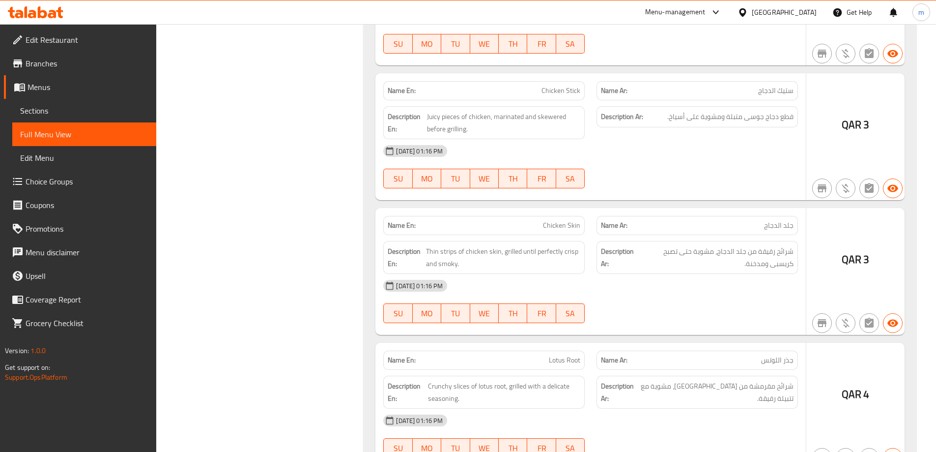
click at [784, 220] on div "Name Ar: جلد الدجاج" at bounding box center [698, 225] width 202 height 19
click at [562, 220] on span "Chicken Skin" at bounding box center [561, 225] width 37 height 10
click at [787, 274] on div "[DATE] 01:16 PM" at bounding box center [591, 286] width 427 height 24
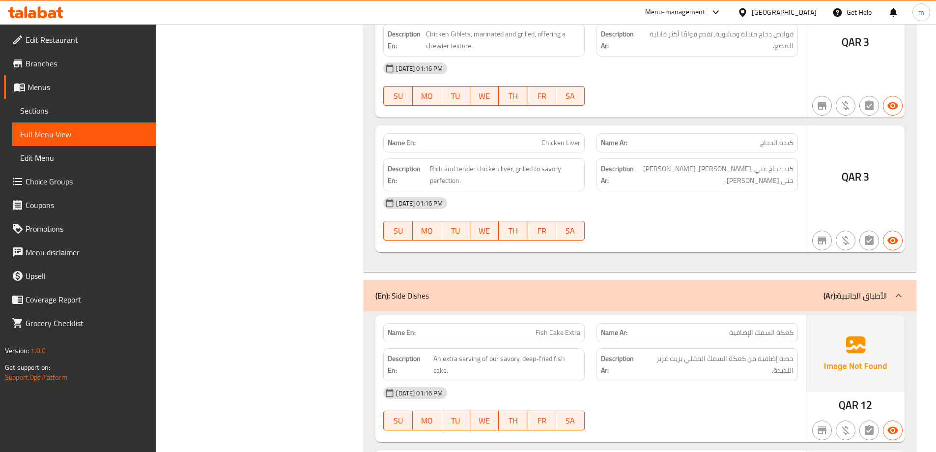
scroll to position [3288, 0]
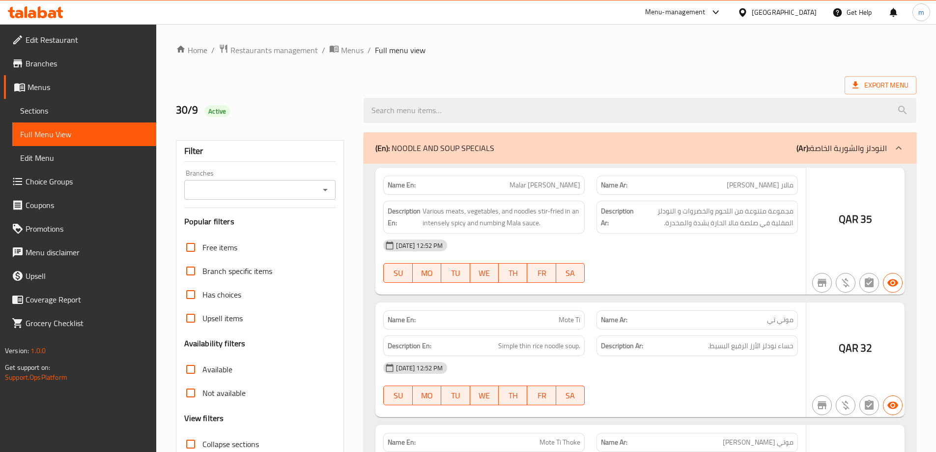
click at [189, 377] on div at bounding box center [468, 226] width 936 height 452
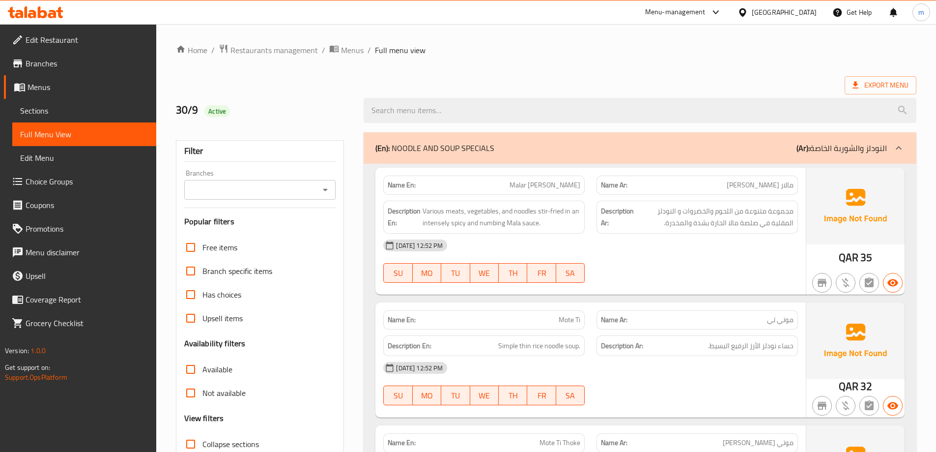
scroll to position [71, 0]
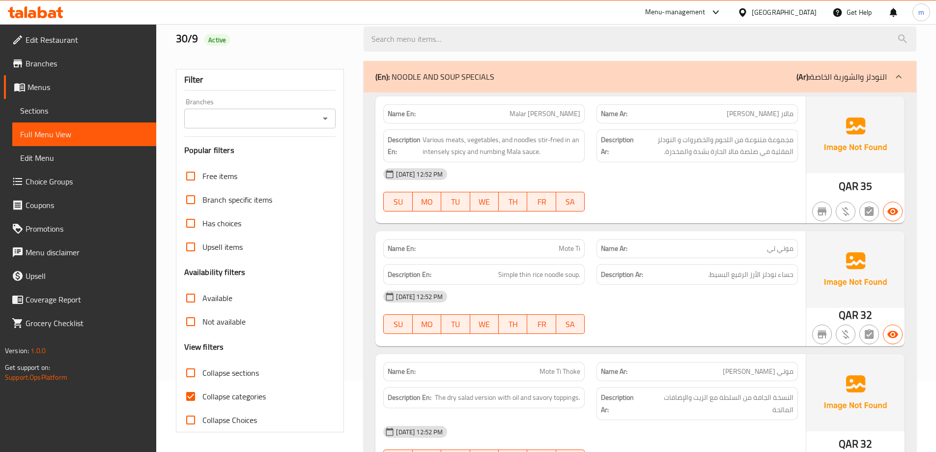
click at [188, 379] on input "Collapse sections" at bounding box center [191, 373] width 24 height 24
checkbox input "true"
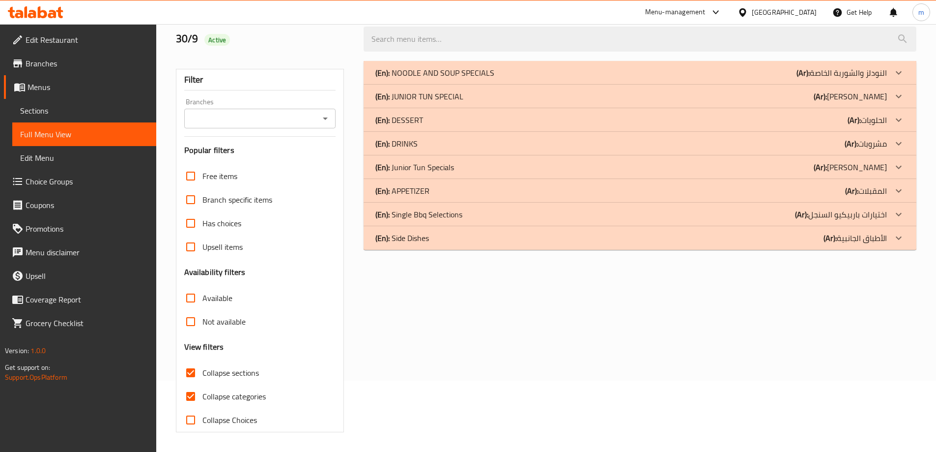
click at [192, 392] on input "Collapse categories" at bounding box center [191, 396] width 24 height 24
checkbox input "false"
click at [453, 239] on div "(En): Side Dishes (Ar): الأطباق الجانبية" at bounding box center [632, 238] width 512 height 12
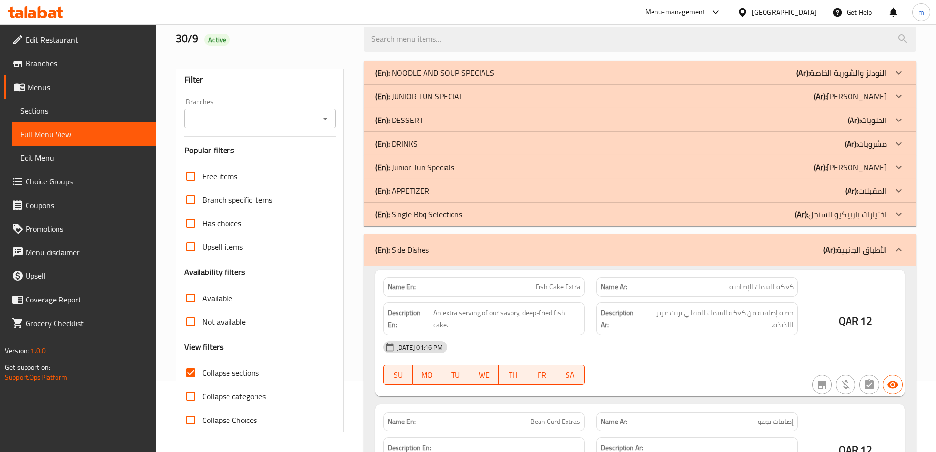
click at [460, 217] on p "(En): Single Bbq Selections" at bounding box center [419, 214] width 87 height 12
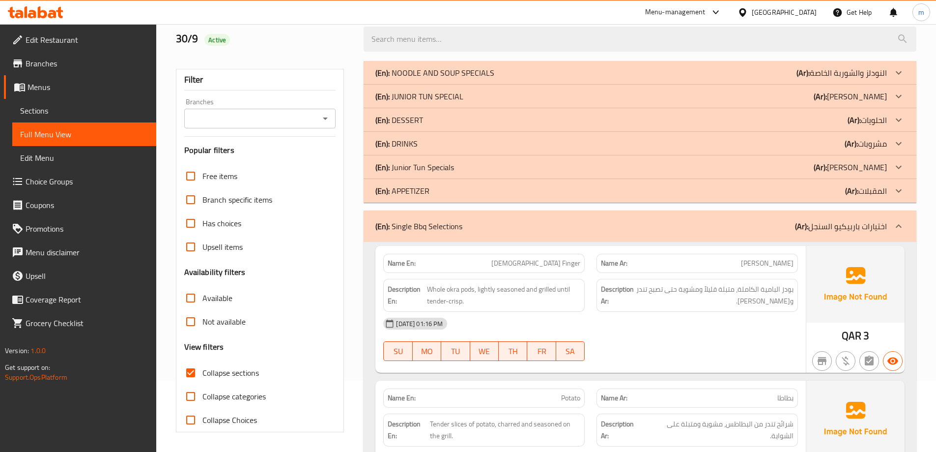
click at [465, 164] on div "(En): Junior Tun Specials (Ar): [PERSON_NAME]" at bounding box center [632, 167] width 512 height 12
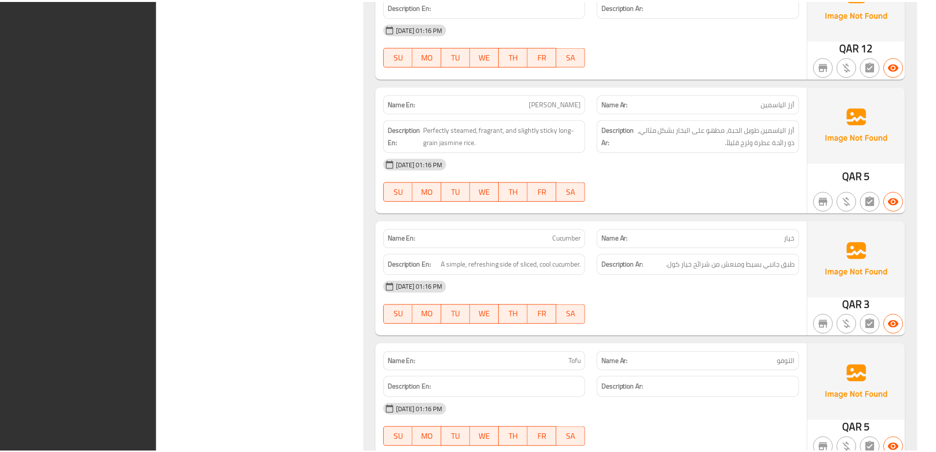
scroll to position [4175, 0]
